Goal: Use online tool/utility: Utilize a website feature to perform a specific function

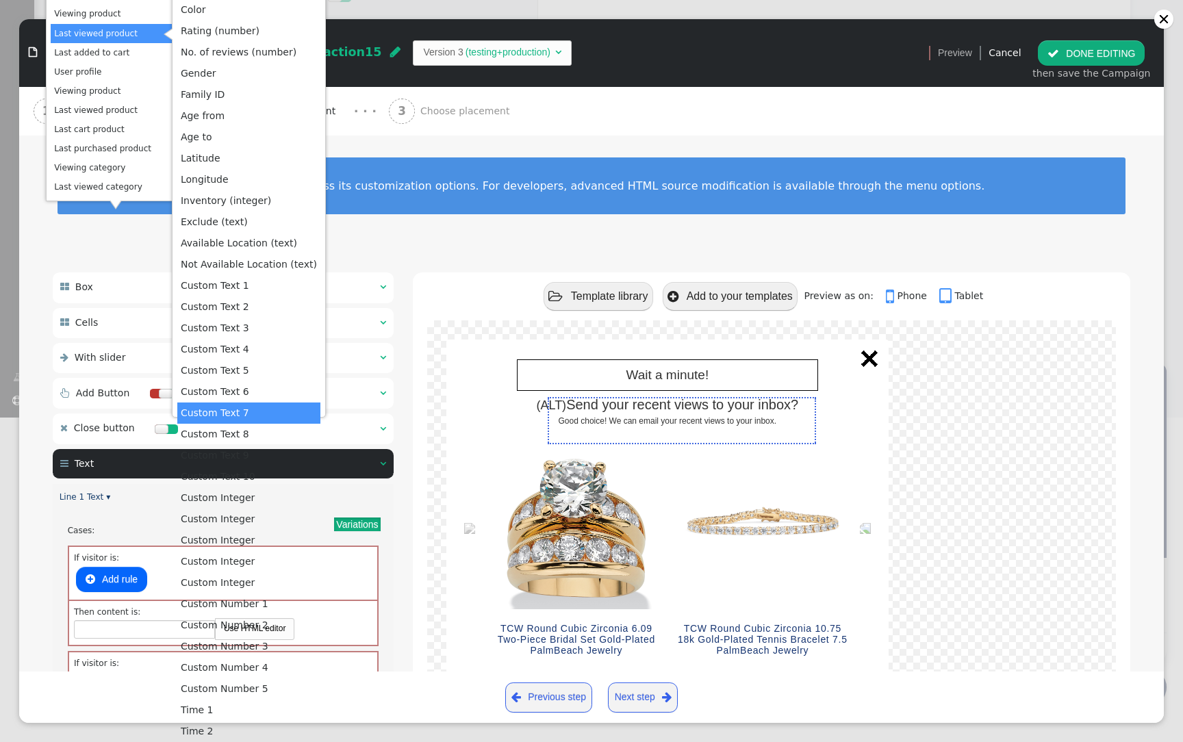
scroll to position [155, 0]
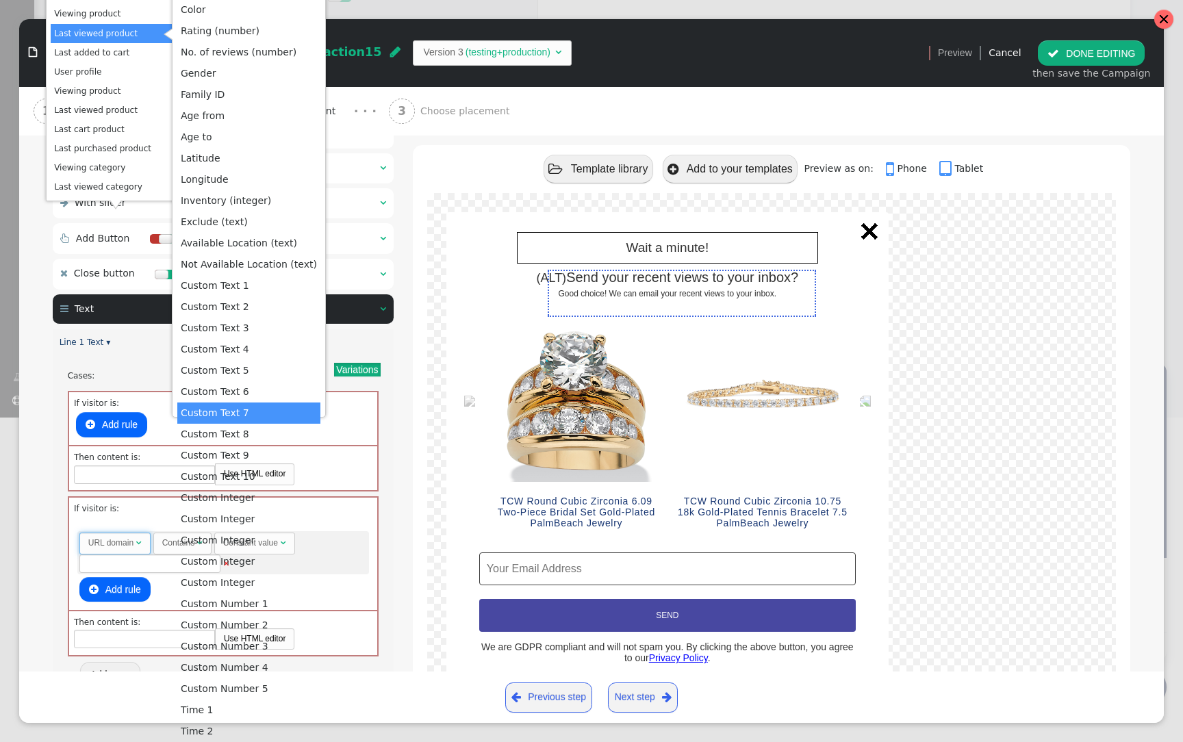
click at [1167, 16] on div at bounding box center [1164, 19] width 11 height 11
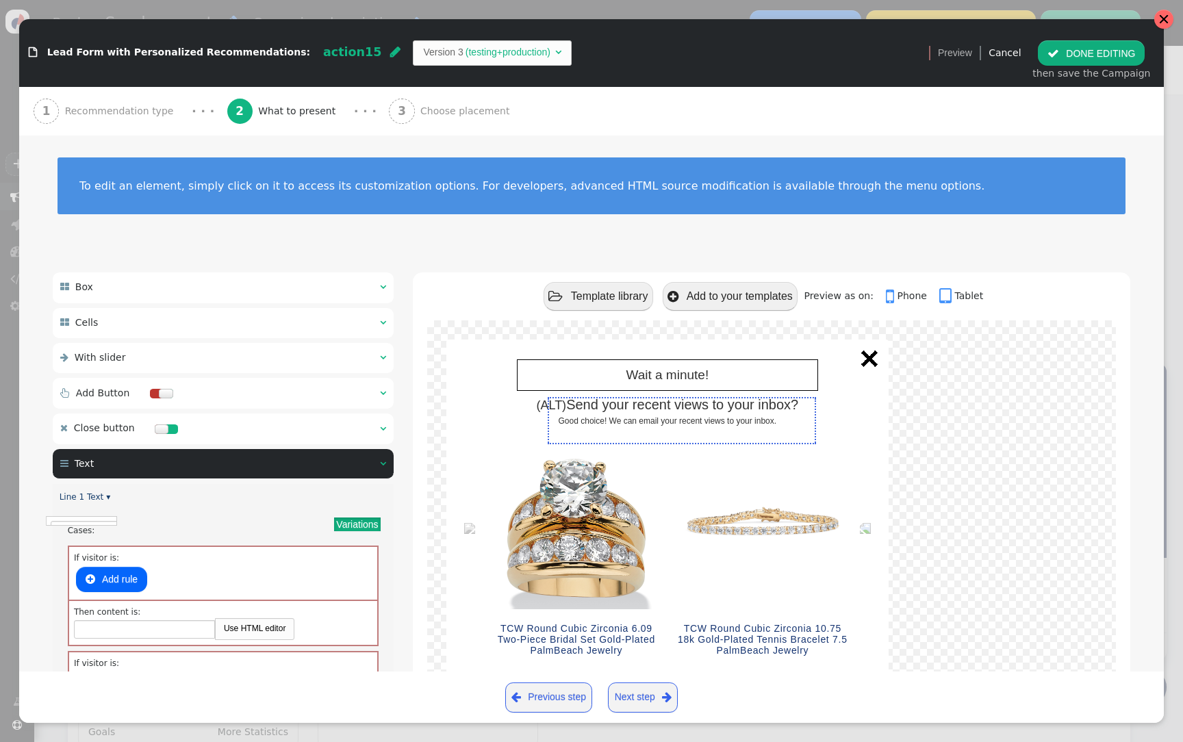
scroll to position [0, 0]
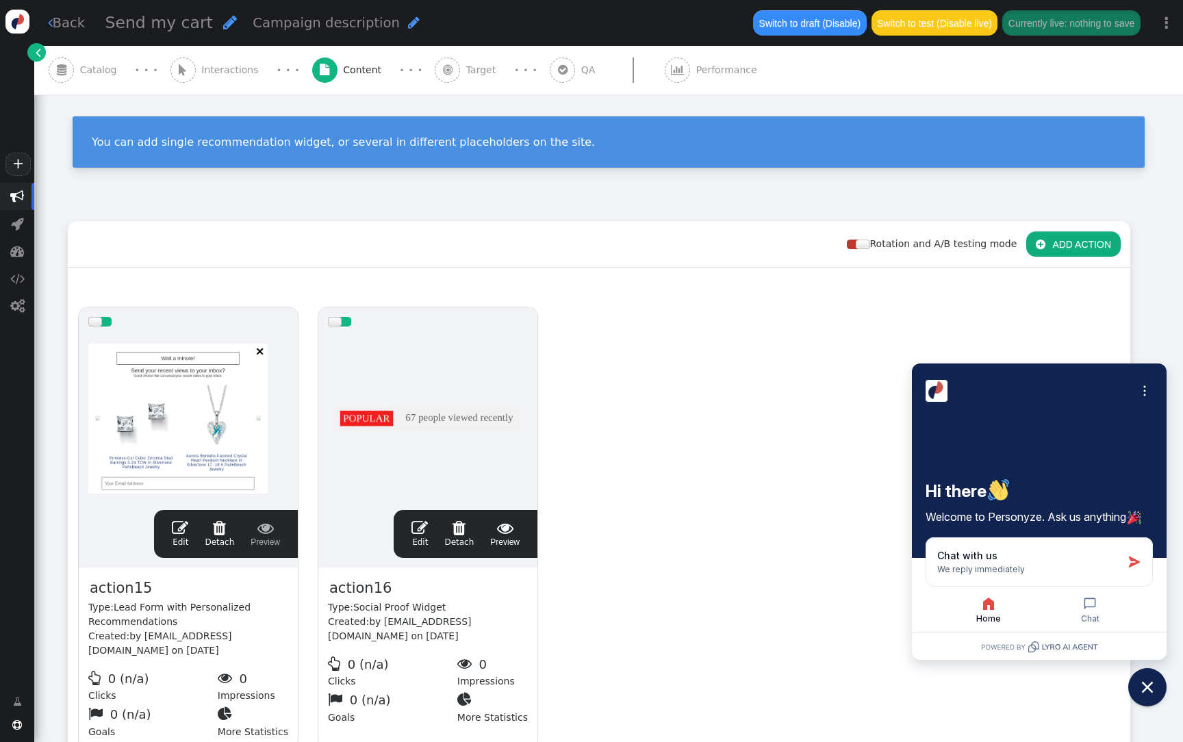
click at [1062, 236] on button " ADD ACTION" at bounding box center [1074, 243] width 95 height 25
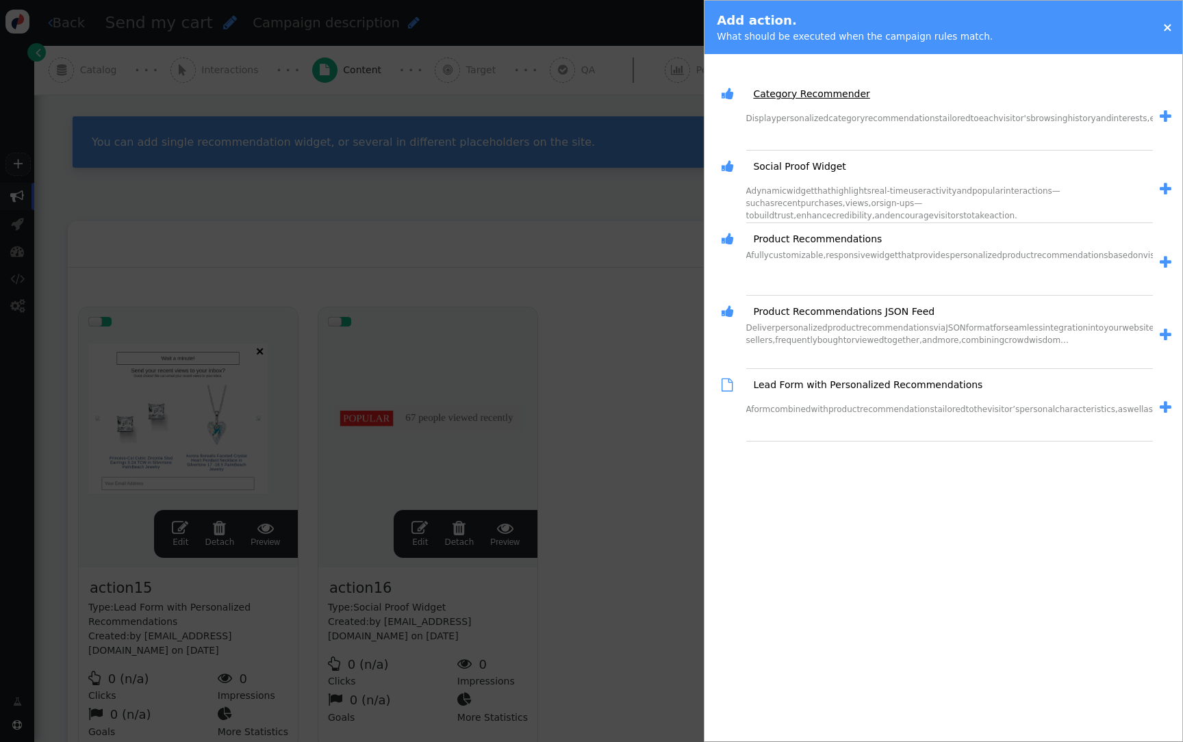
click at [817, 97] on link "Category Recommender" at bounding box center [807, 94] width 126 height 14
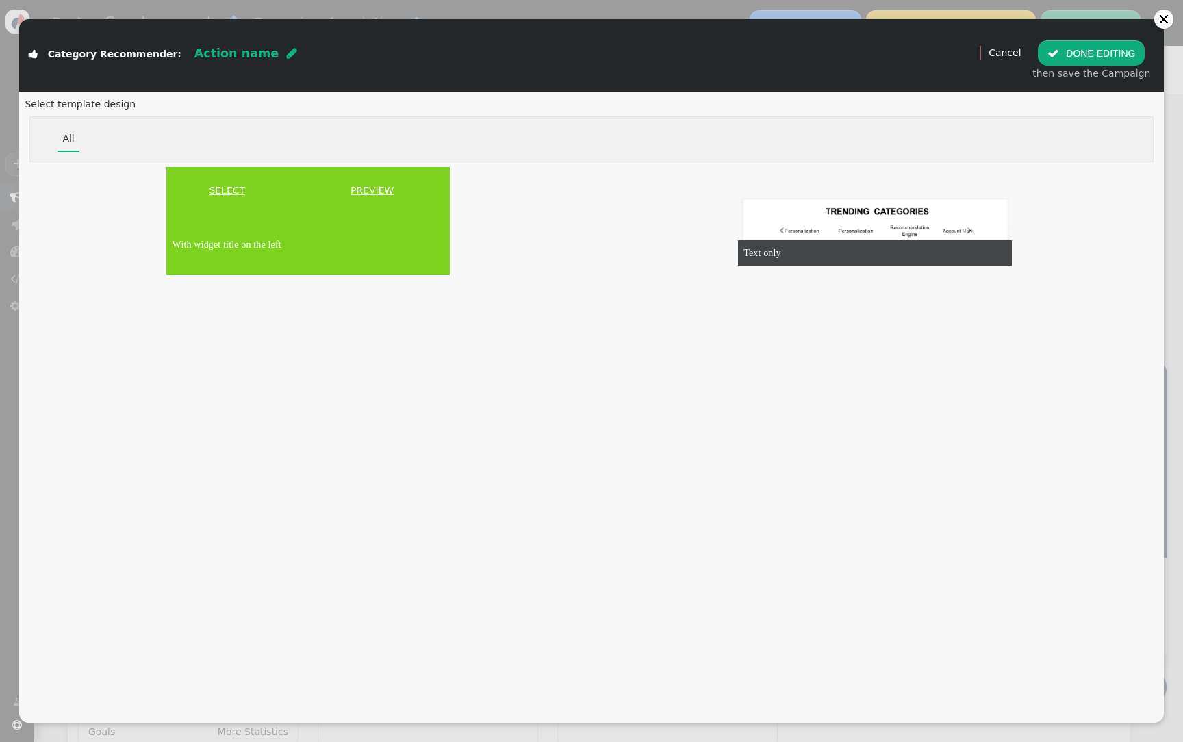
click at [246, 192] on link "SELECT" at bounding box center [227, 191] width 116 height 14
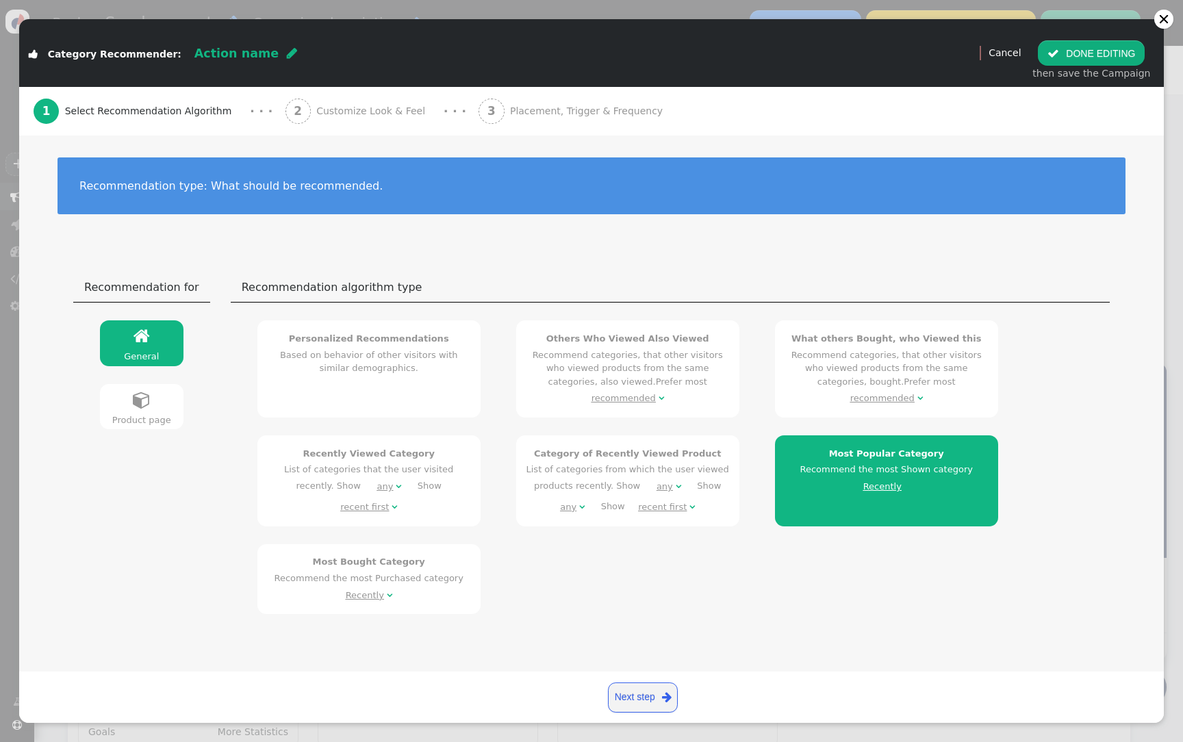
click at [155, 407] on link " Product page" at bounding box center [142, 406] width 84 height 45
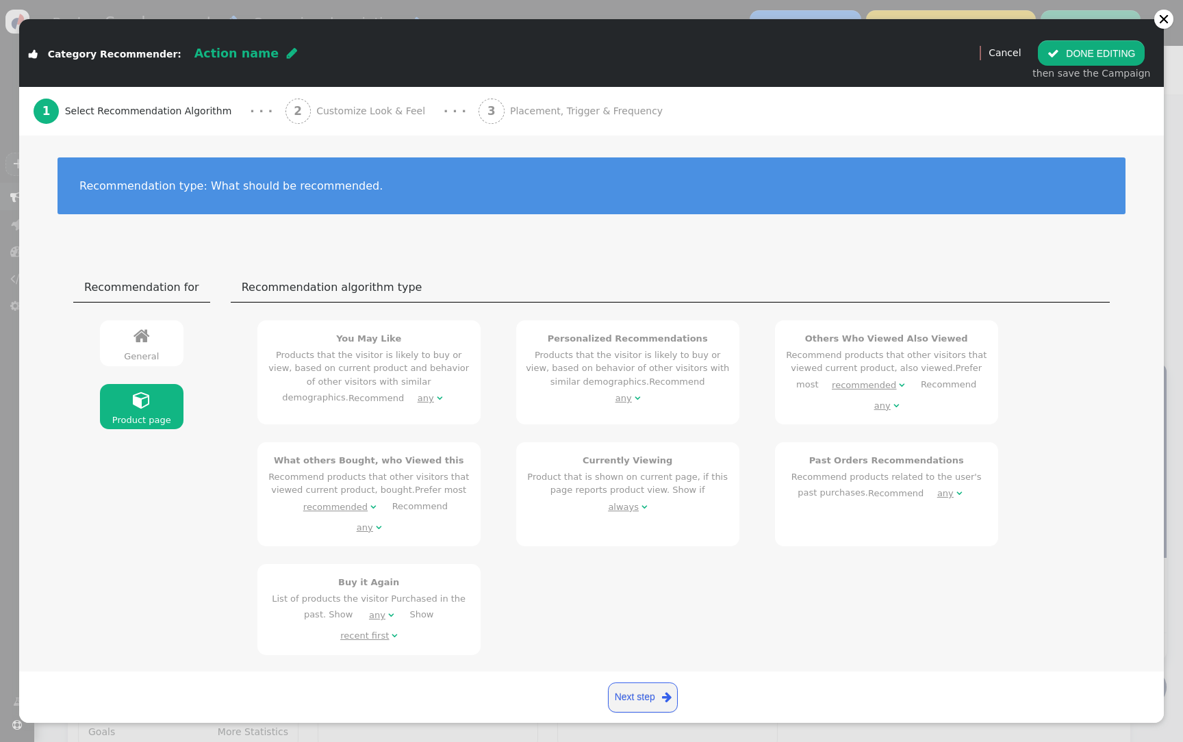
click at [146, 355] on div "General" at bounding box center [141, 357] width 73 height 14
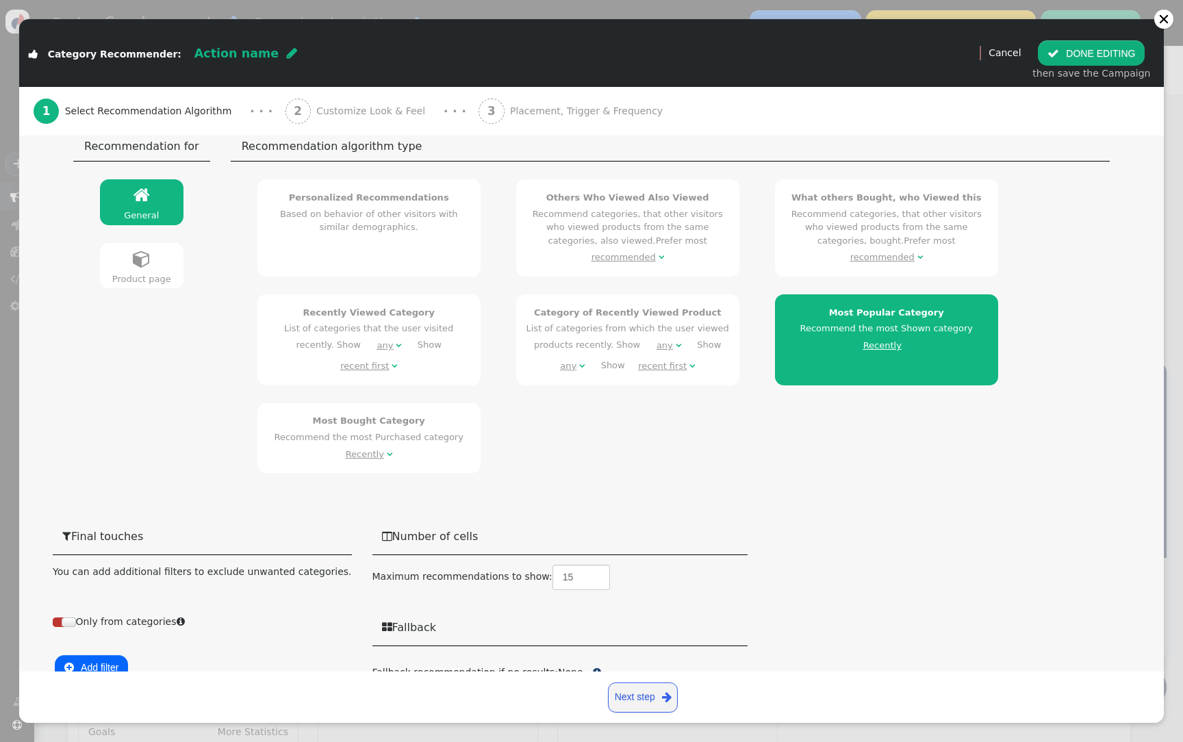
scroll to position [140, 0]
click at [362, 449] on div "Recently" at bounding box center [365, 456] width 38 height 14
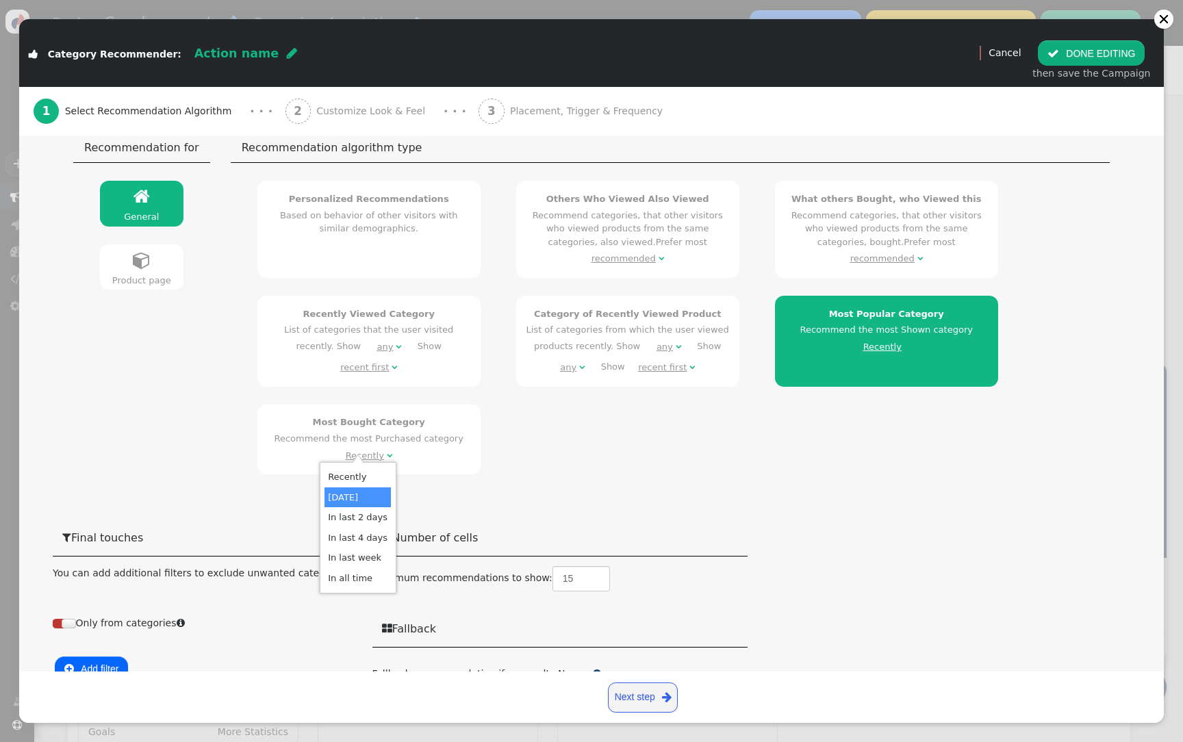
click at [576, 448] on div "Personalized Recommendations Based on behavior of other visitors with similar d…" at bounding box center [671, 328] width 862 height 312
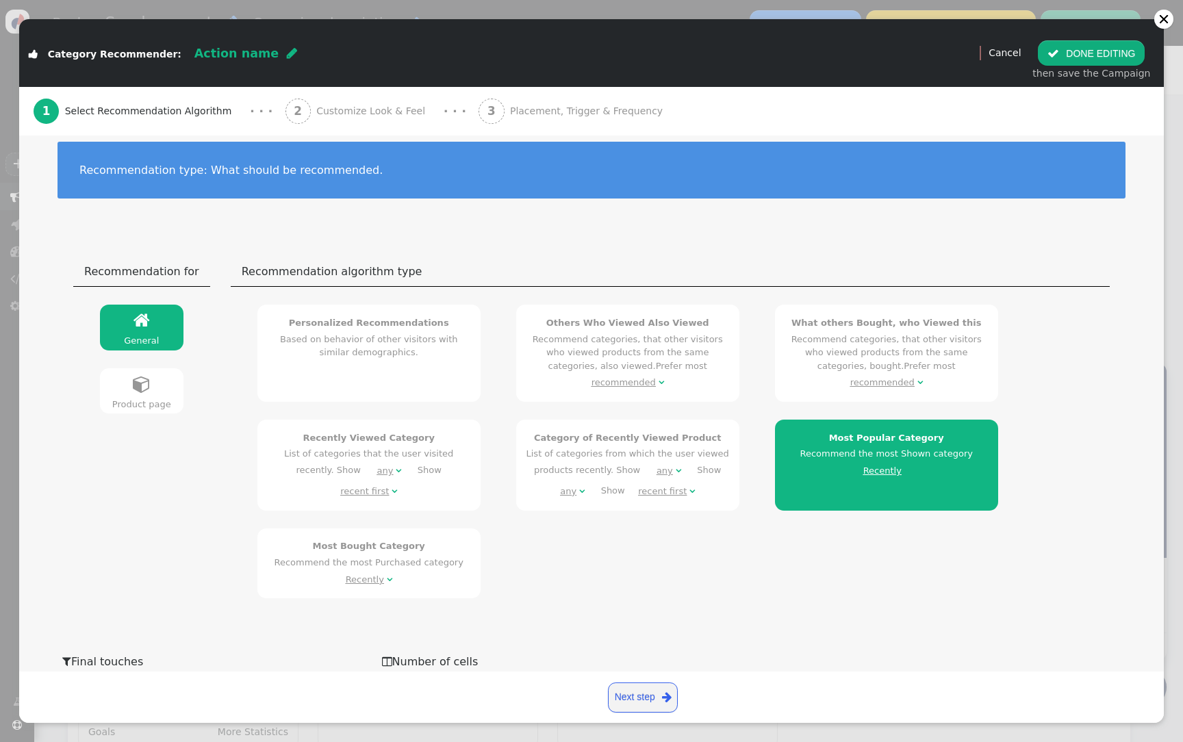
scroll to position [0, 0]
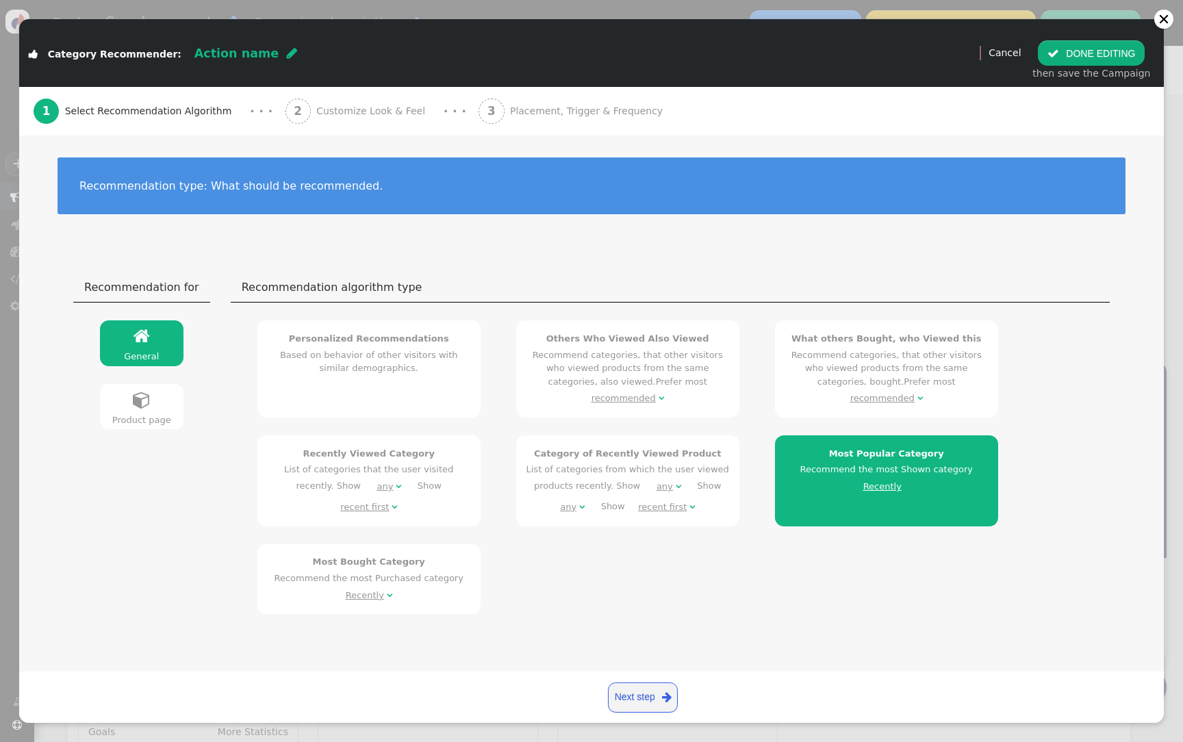
click at [325, 103] on div "2 Customize Look & Feel" at bounding box center [359, 111] width 146 height 49
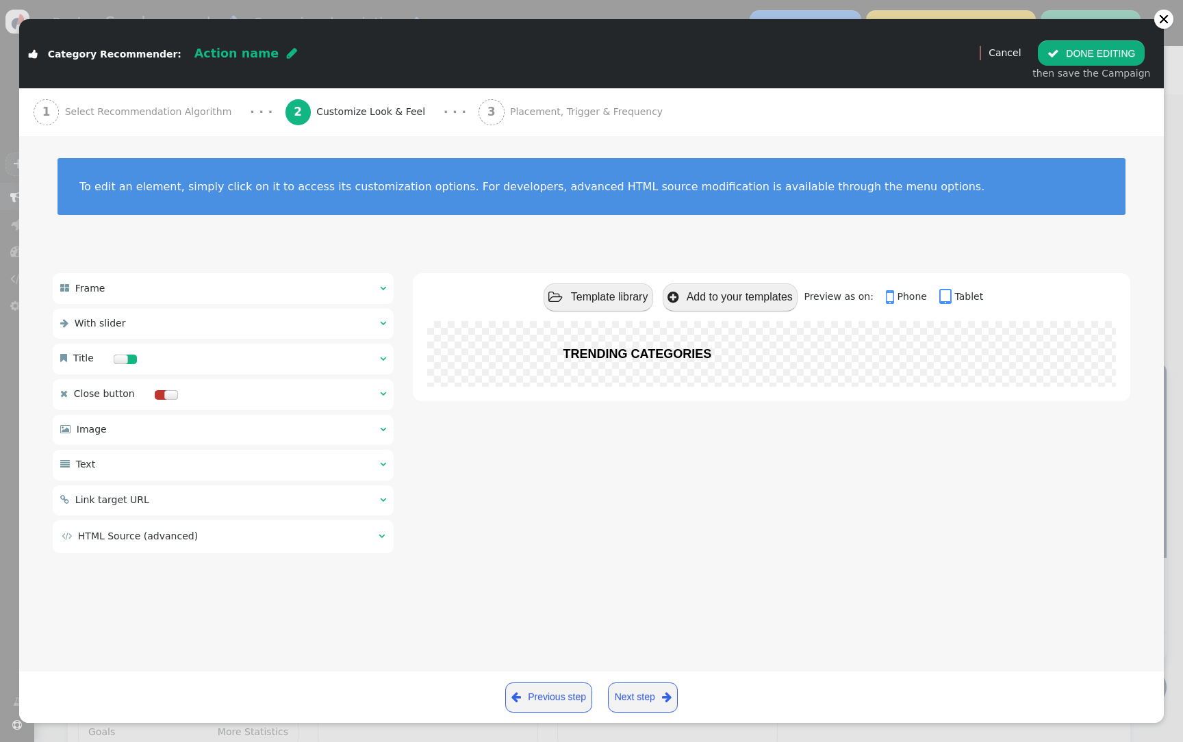
click at [188, 113] on span "Select Recommendation Algorithm" at bounding box center [151, 112] width 173 height 14
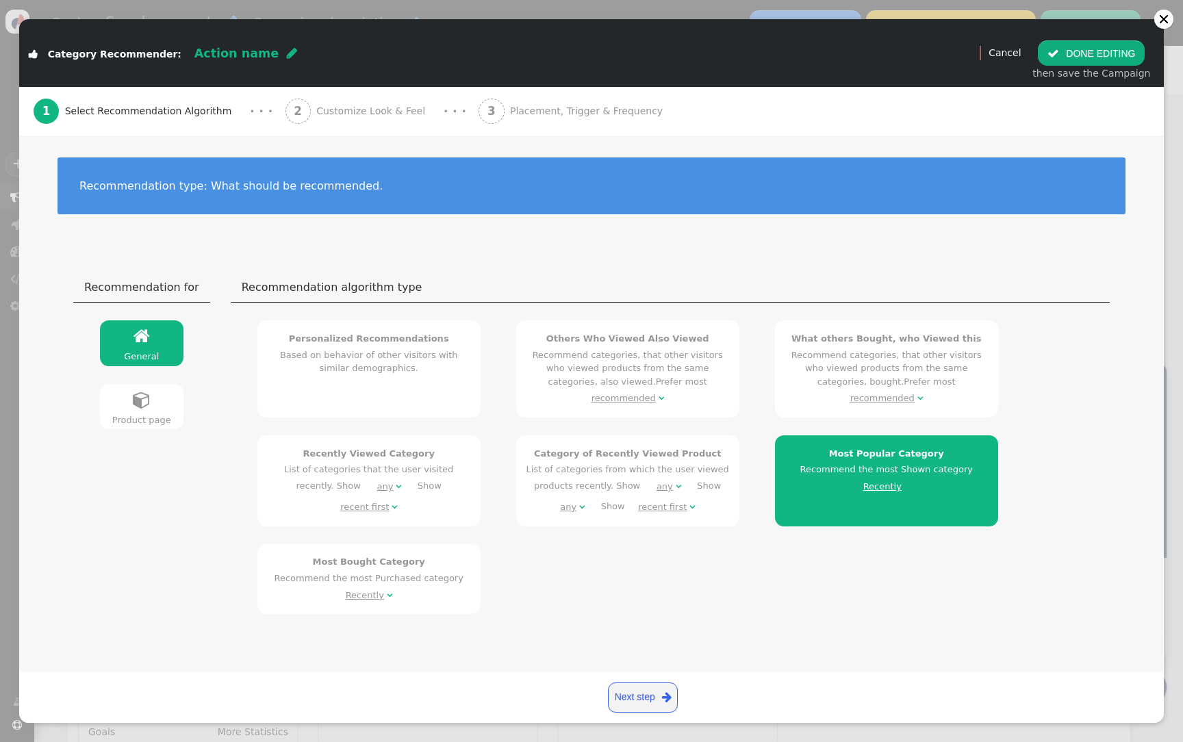
click at [416, 261] on div "Recommendation for Recommendation algorithm type General   General  Product …" at bounding box center [591, 600] width 1145 height 695
click at [836, 338] on h4 "What others Bought, who Viewed this" at bounding box center [886, 339] width 205 height 14
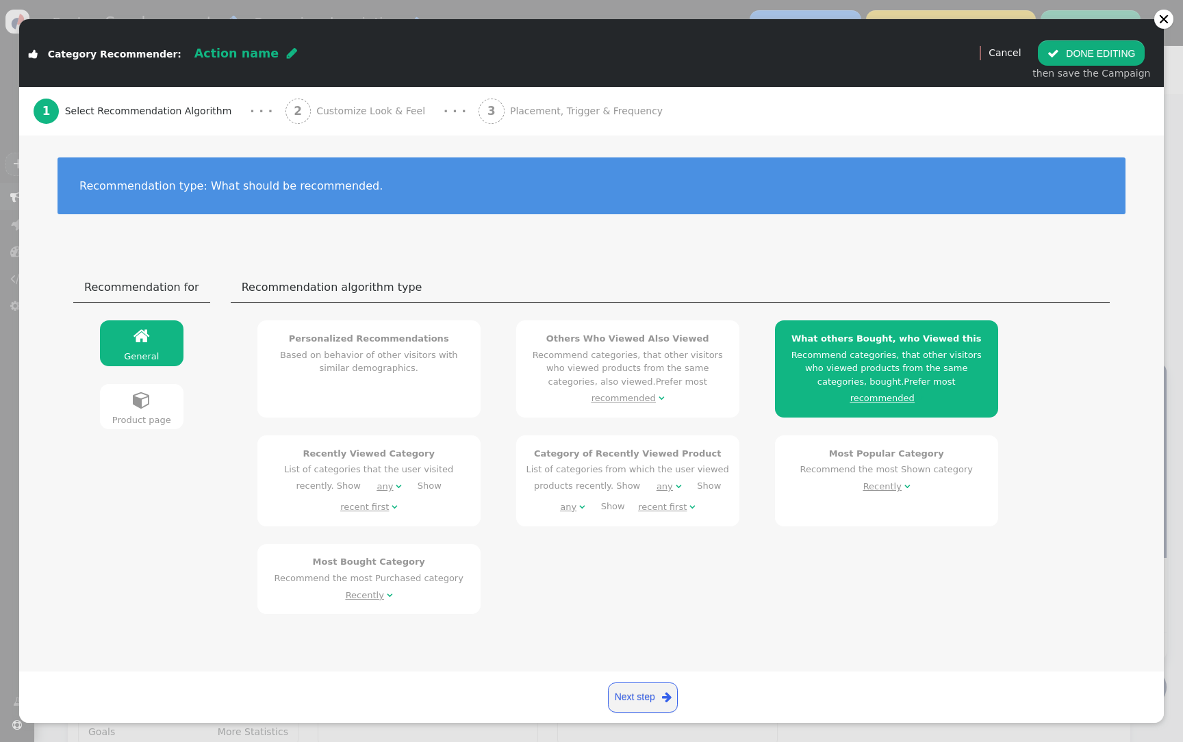
click at [653, 341] on h4 "Others Who Viewed Also Viewed" at bounding box center [627, 339] width 205 height 14
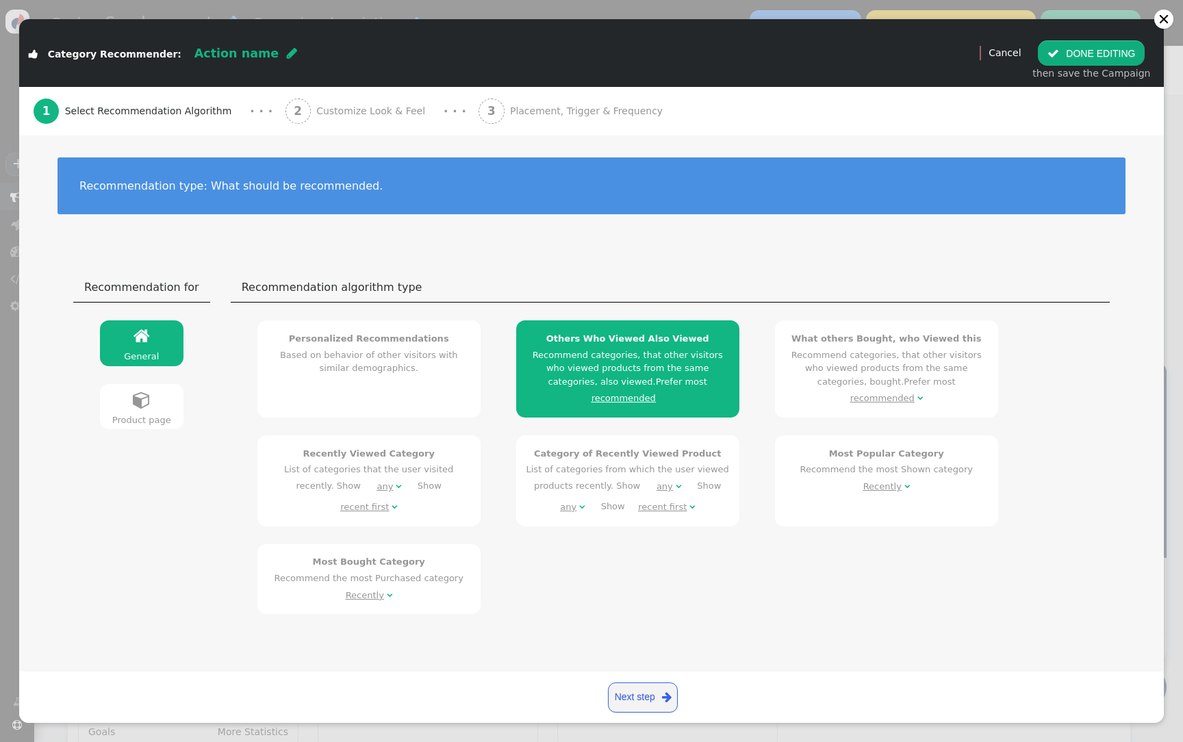
click at [385, 436] on link "Recently Viewed Category List of categories that the user visited recently. Sho…" at bounding box center [369, 481] width 223 height 91
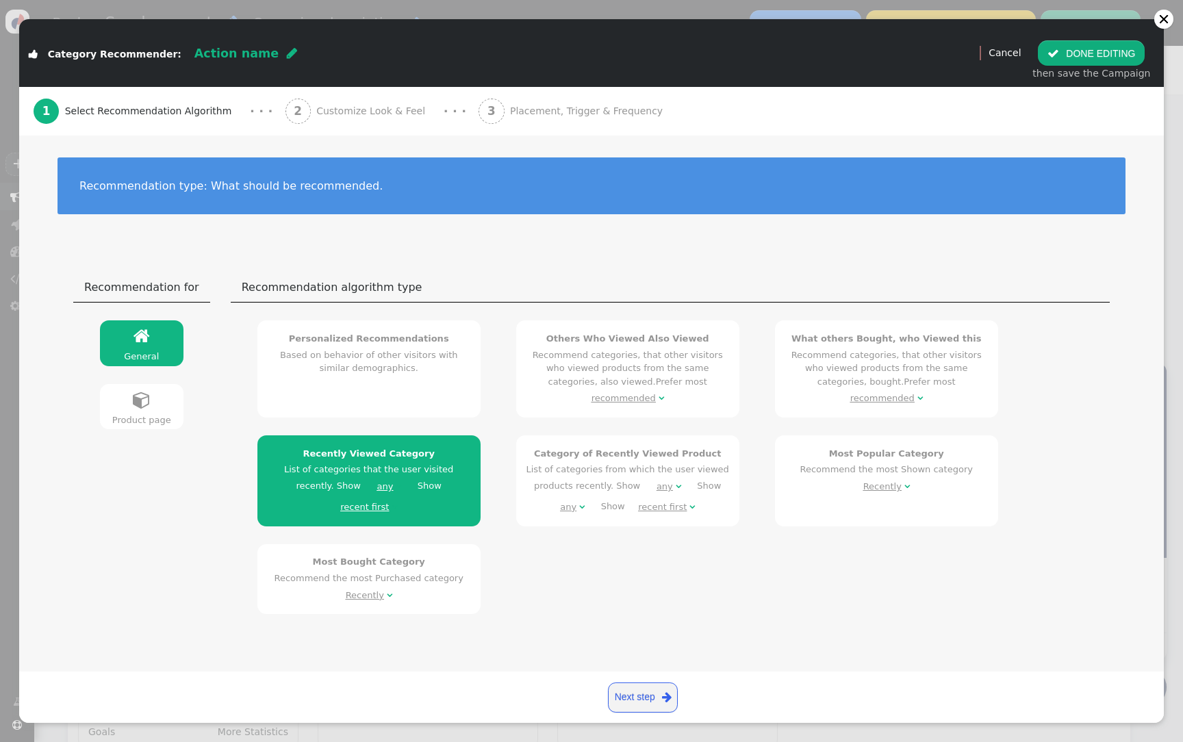
click at [371, 555] on h4 "Most Bought Category" at bounding box center [368, 562] width 205 height 14
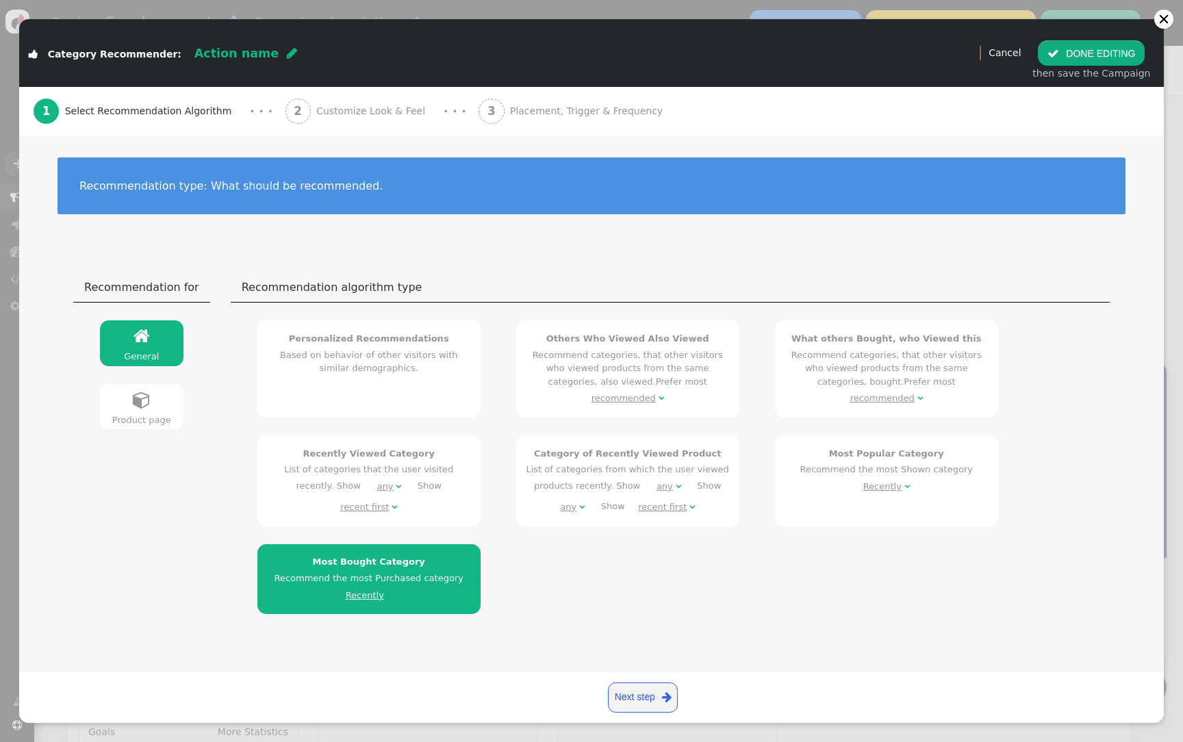
click at [127, 412] on link " Product page" at bounding box center [142, 406] width 84 height 45
